Goal: Task Accomplishment & Management: Use online tool/utility

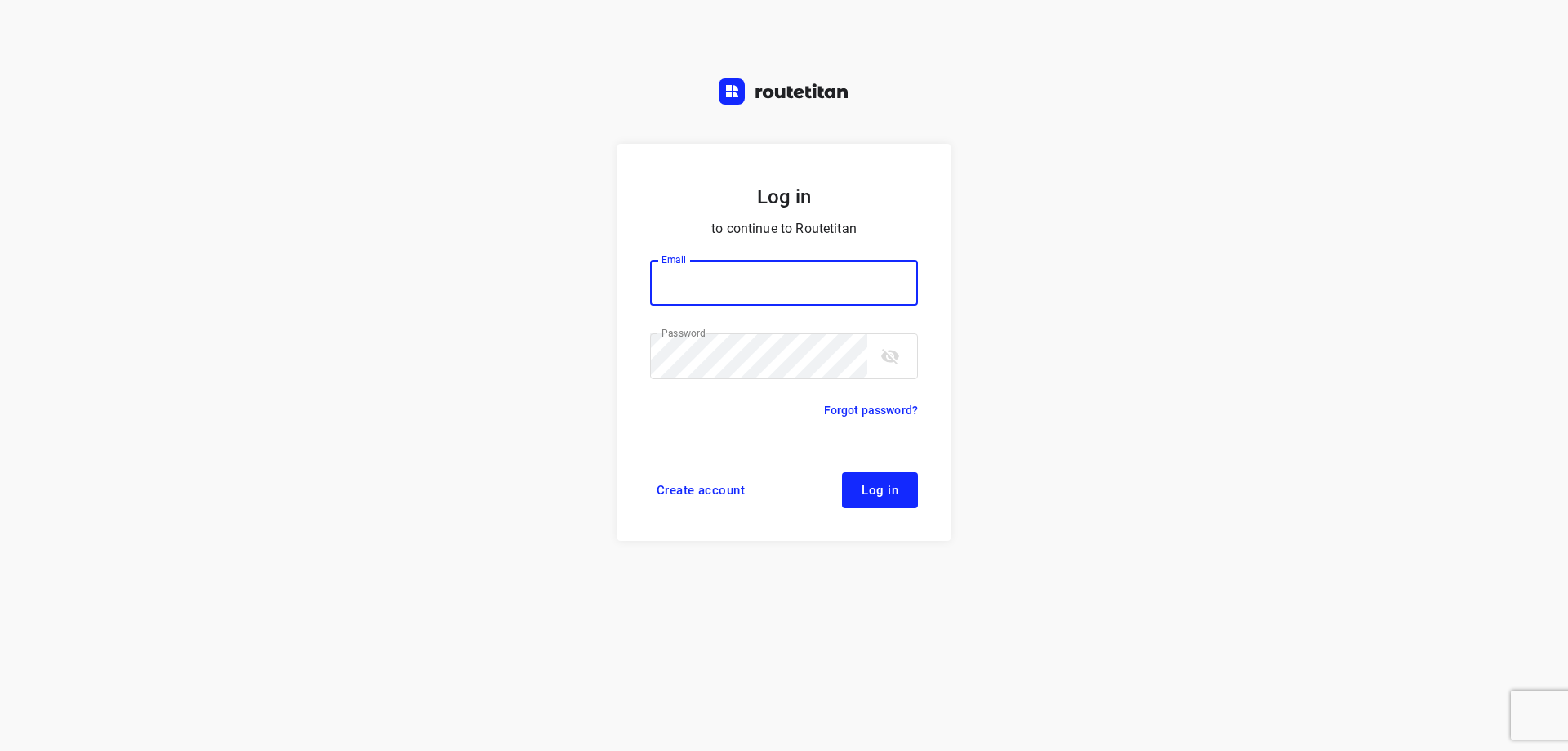
type input "[EMAIL_ADDRESS][DOMAIN_NAME]"
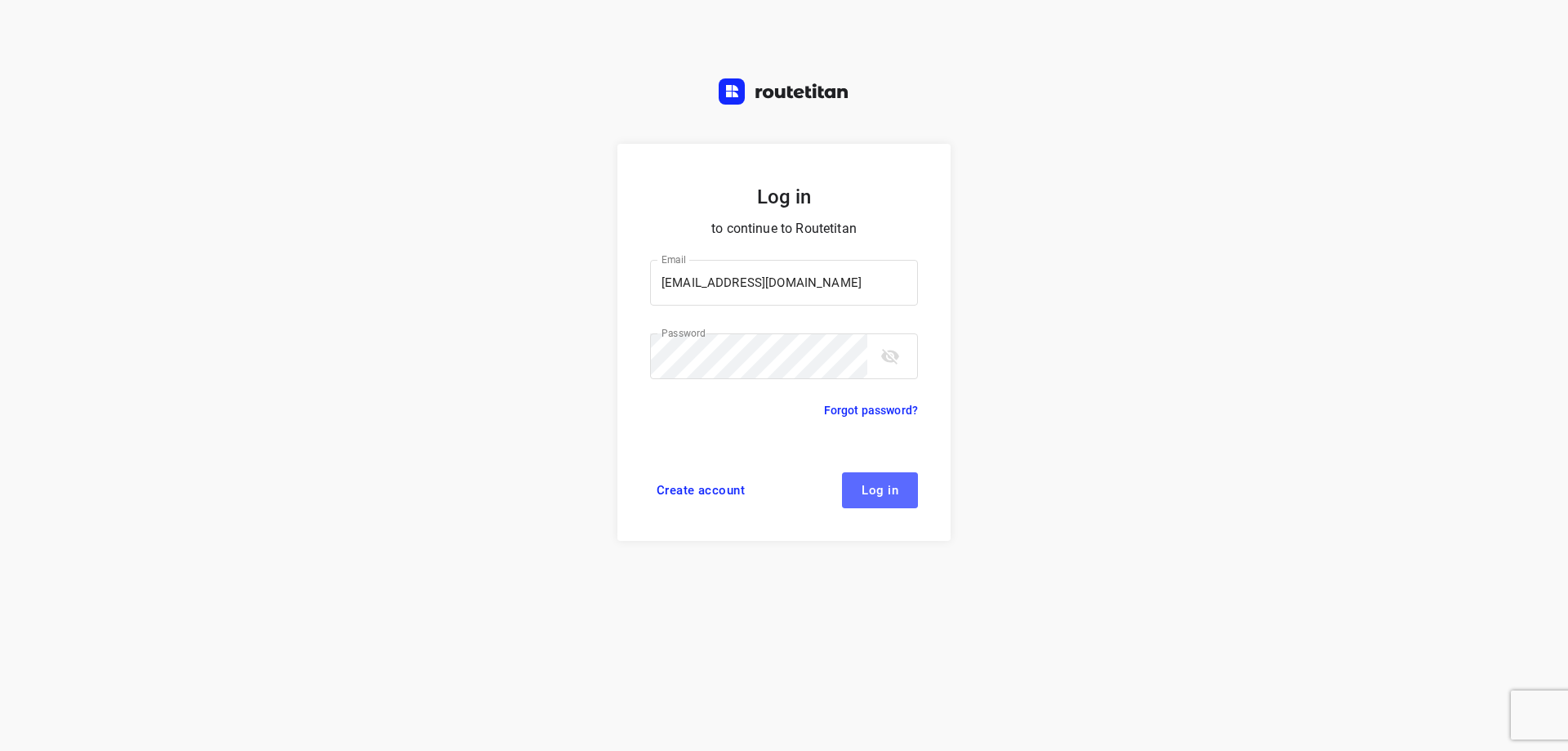
click at [891, 490] on span "Log in" at bounding box center [880, 489] width 37 height 13
